Goal: Task Accomplishment & Management: Complete application form

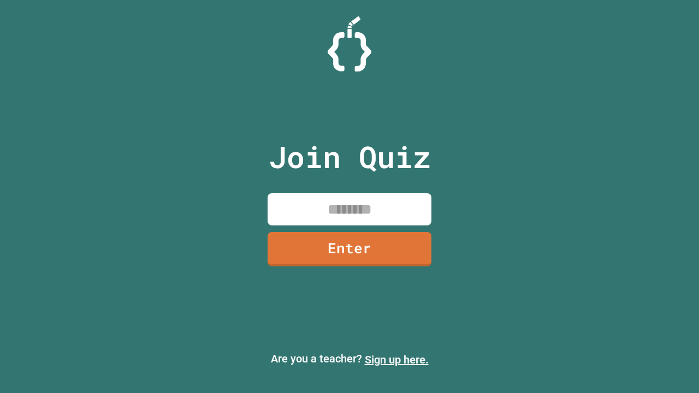
click at [397, 360] on link "Sign up here." at bounding box center [397, 359] width 64 height 13
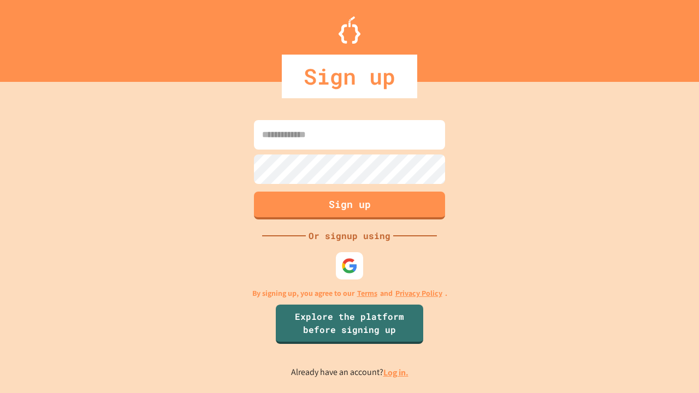
click at [397, 373] on link "Log in." at bounding box center [396, 372] width 25 height 11
